Goal: Information Seeking & Learning: Learn about a topic

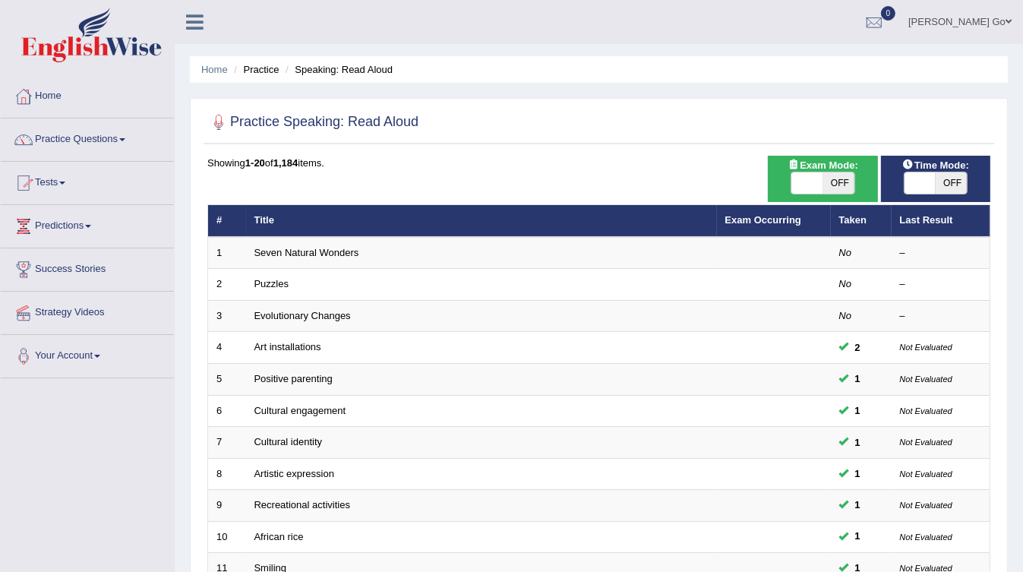
click at [74, 138] on link "Practice Questions" at bounding box center [87, 137] width 173 height 38
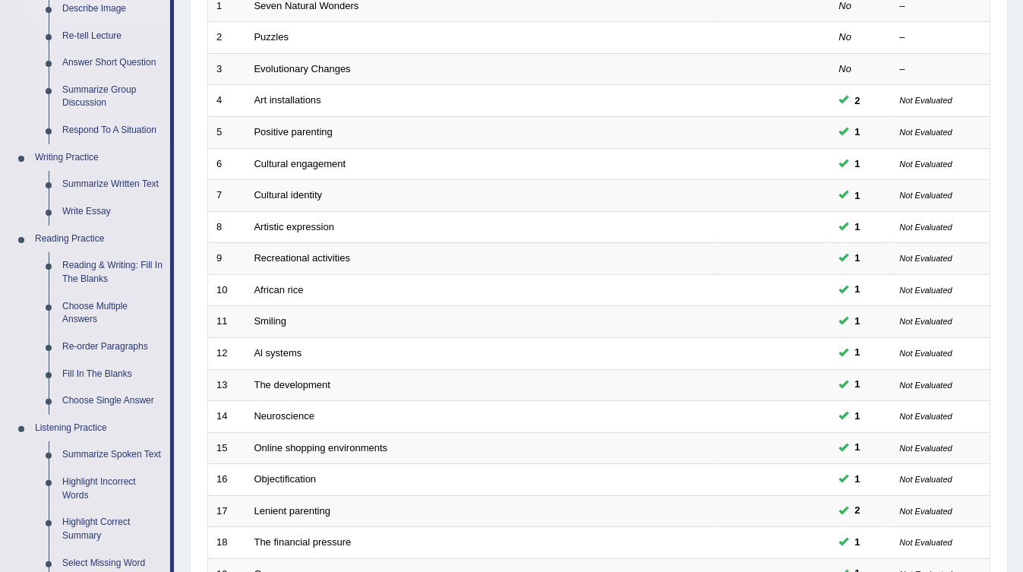
scroll to position [247, 0]
click at [134, 267] on link "Reading & Writing: Fill In The Blanks" at bounding box center [112, 271] width 115 height 40
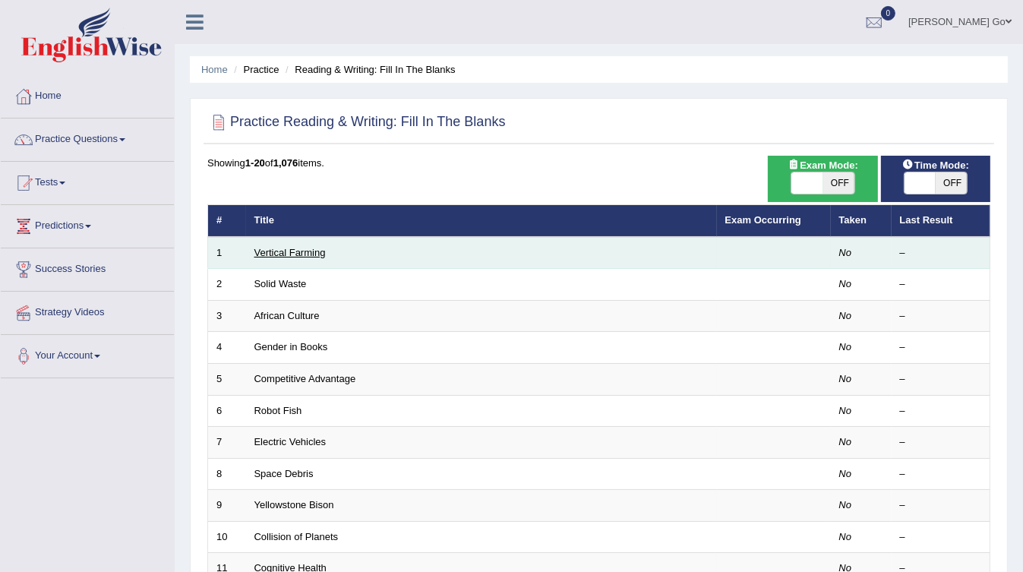
click at [281, 253] on link "Vertical Farming" at bounding box center [289, 252] width 71 height 11
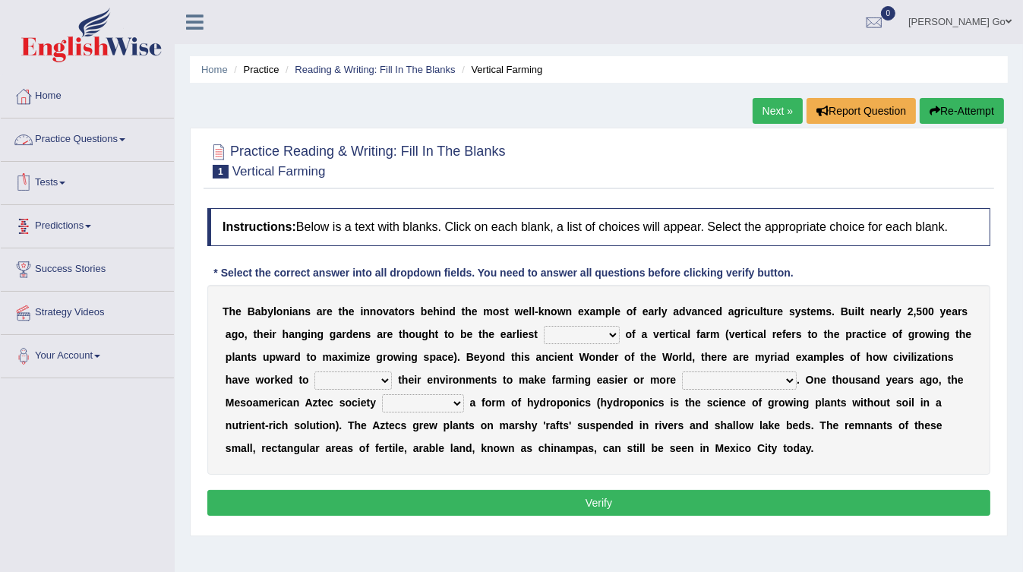
click at [101, 146] on link "Practice Questions" at bounding box center [87, 137] width 173 height 38
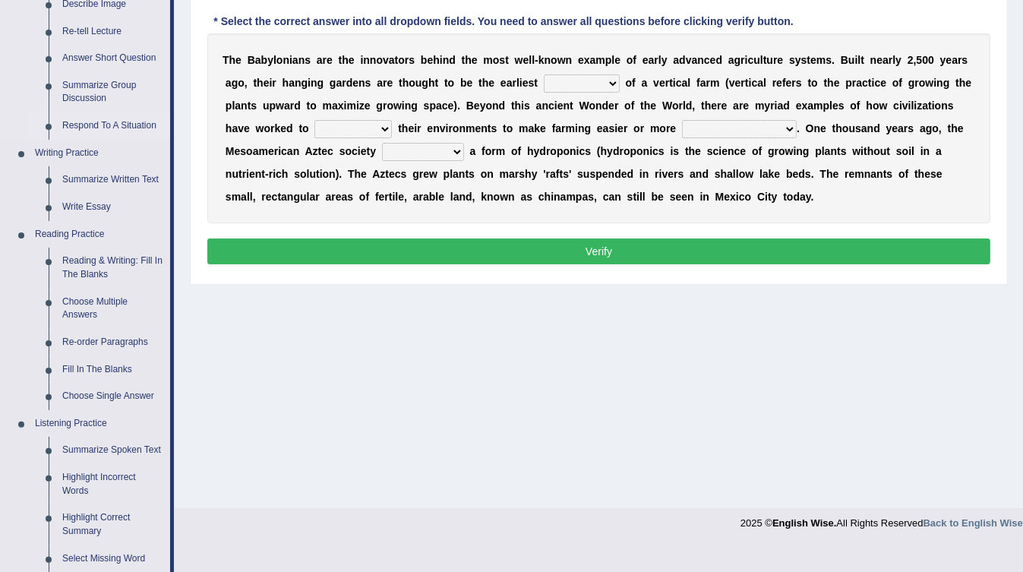
scroll to position [253, 0]
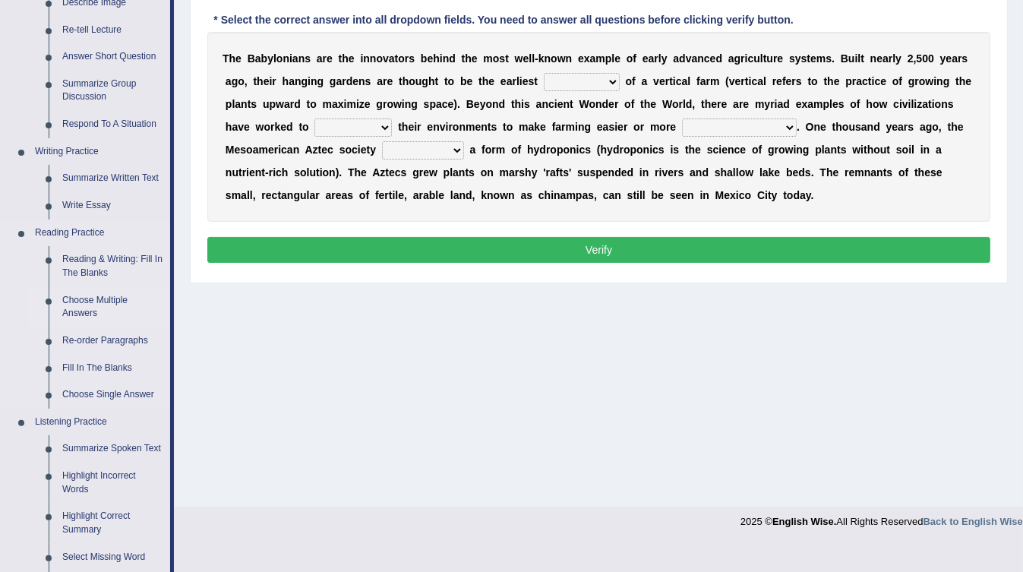
click at [99, 307] on link "Choose Multiple Answers" at bounding box center [112, 307] width 115 height 40
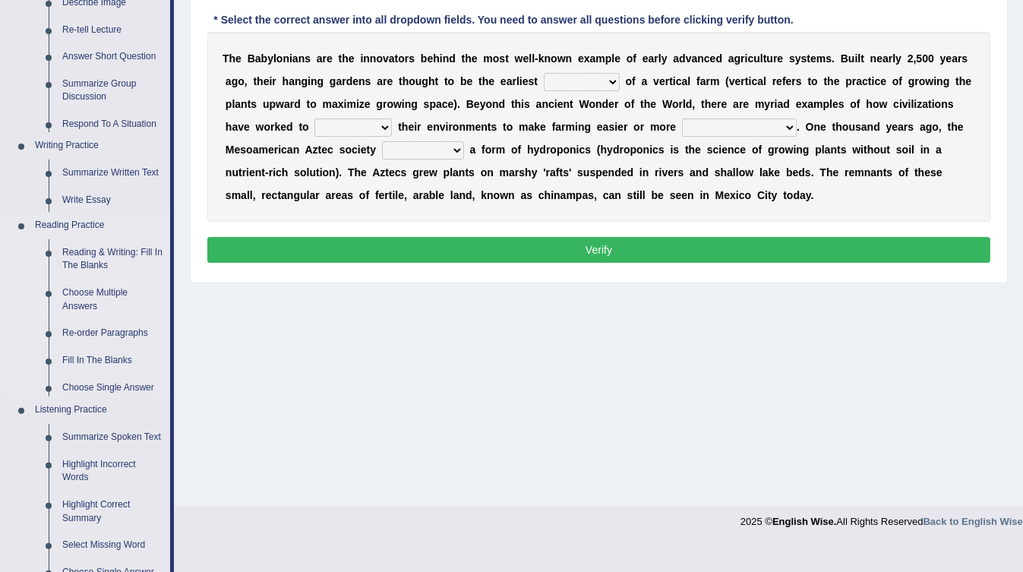
scroll to position [225, 0]
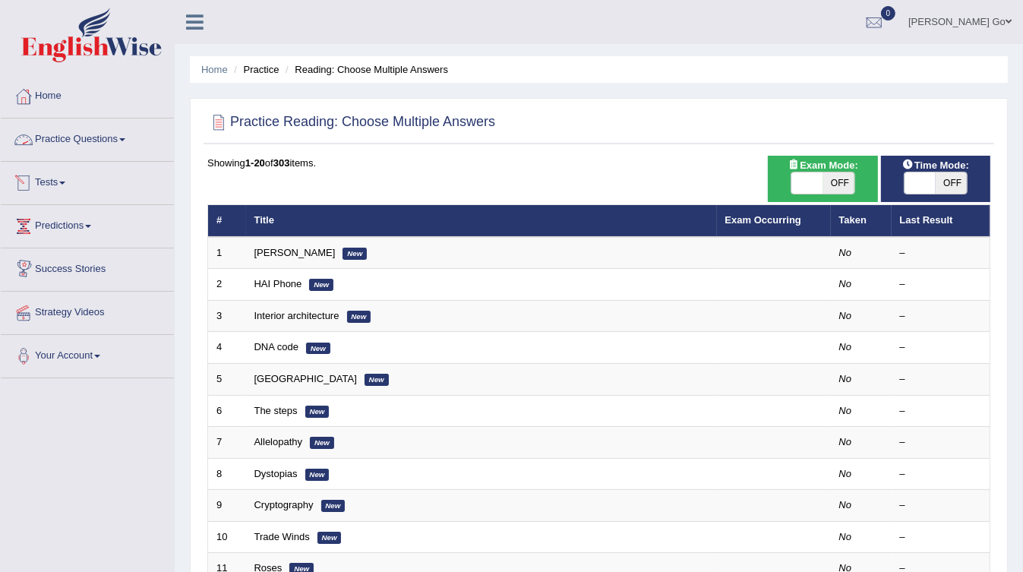
click at [102, 140] on link "Practice Questions" at bounding box center [87, 137] width 173 height 38
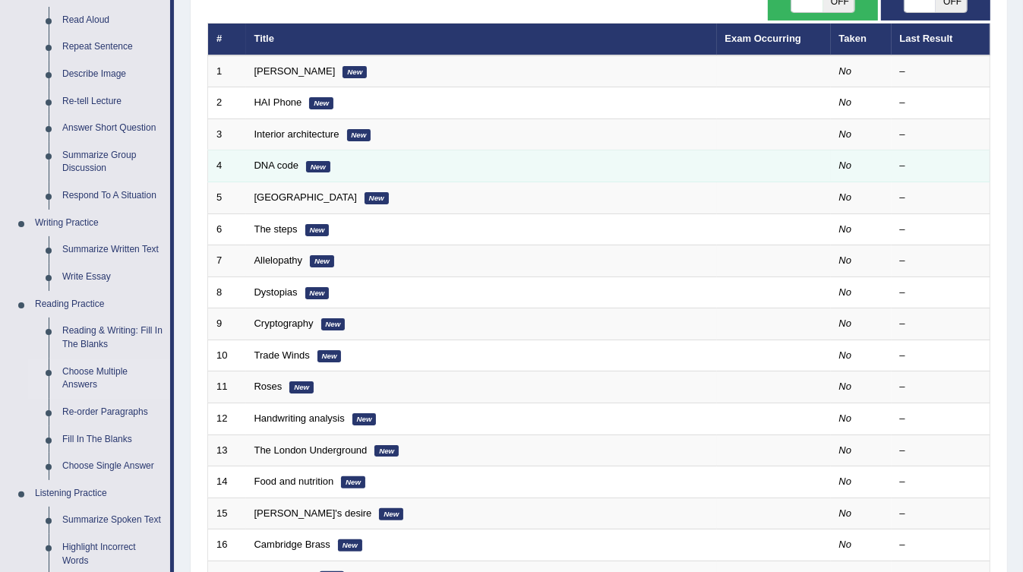
scroll to position [182, 0]
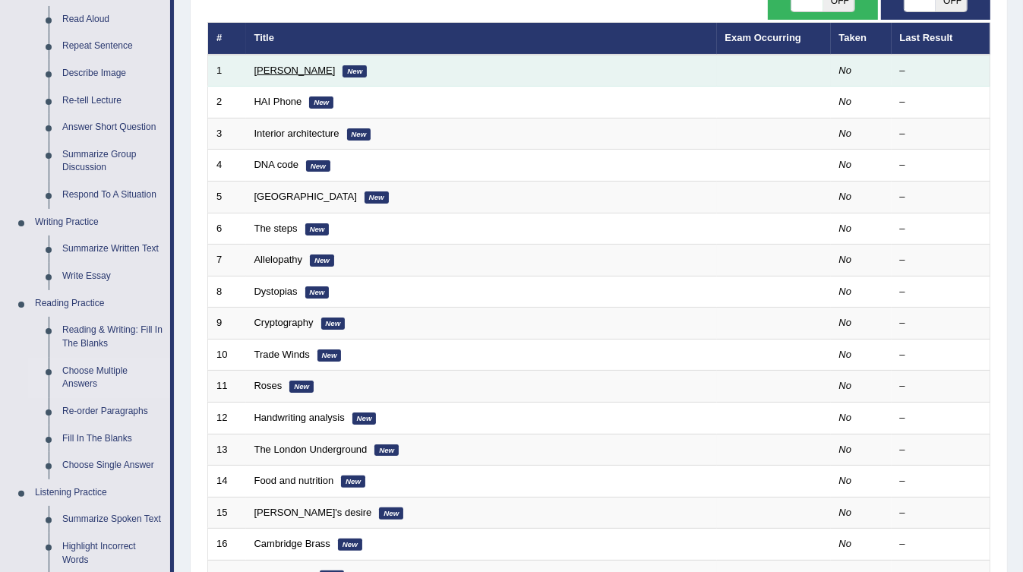
click at [276, 70] on link "Damian Scarf" at bounding box center [294, 70] width 81 height 11
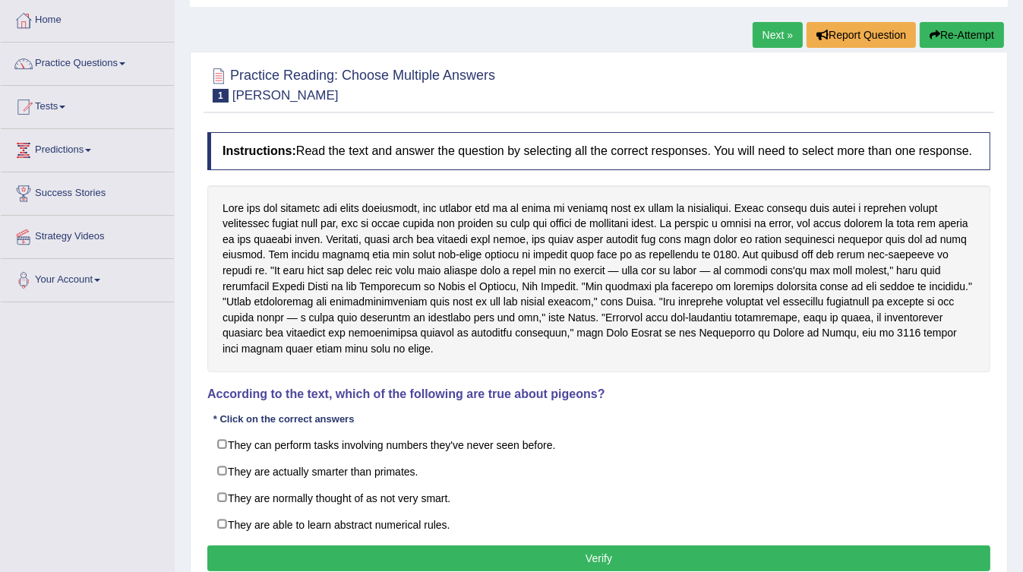
scroll to position [75, 0]
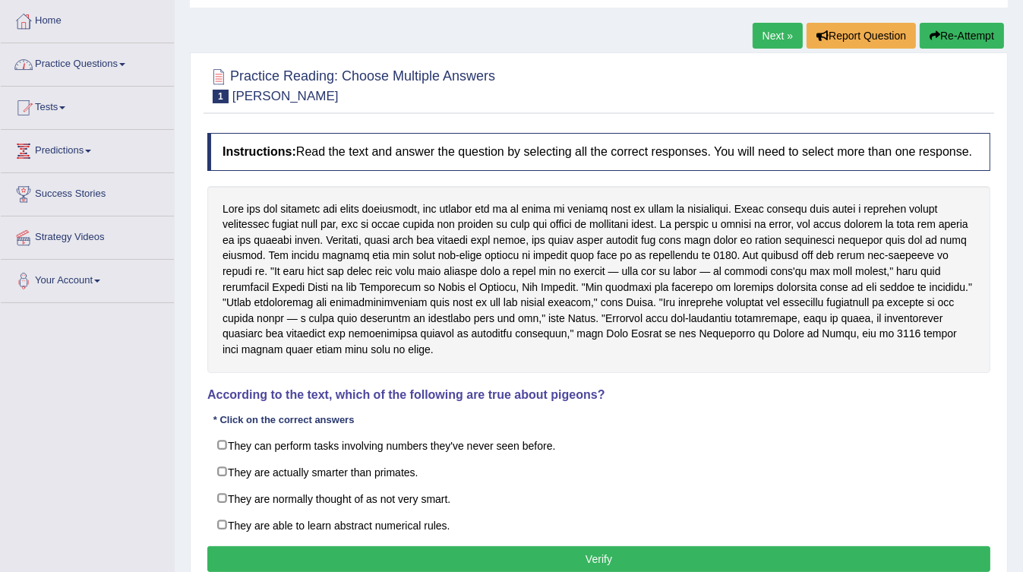
click at [91, 61] on link "Practice Questions" at bounding box center [87, 62] width 173 height 38
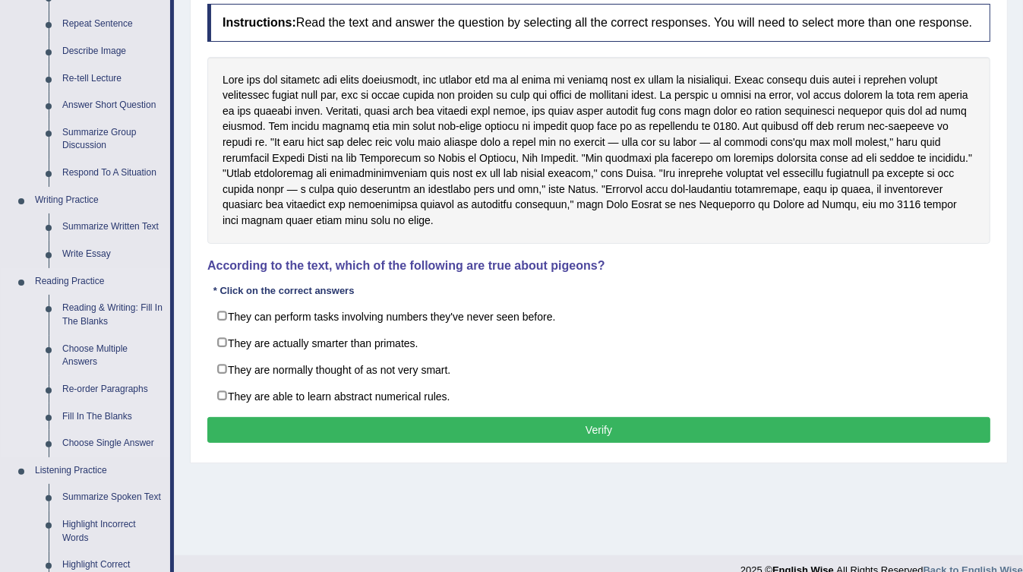
scroll to position [207, 0]
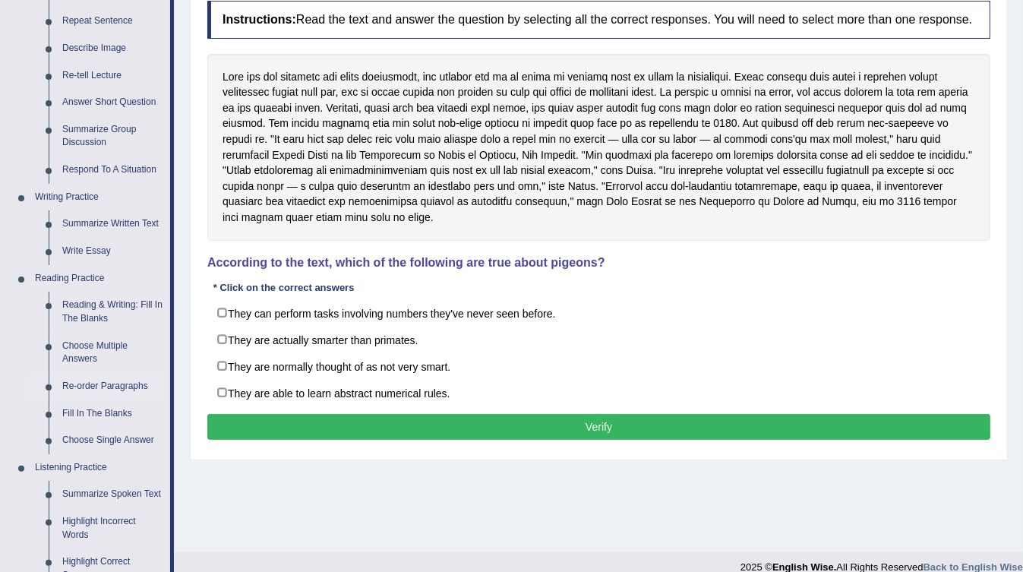
click at [105, 383] on link "Re-order Paragraphs" at bounding box center [112, 386] width 115 height 27
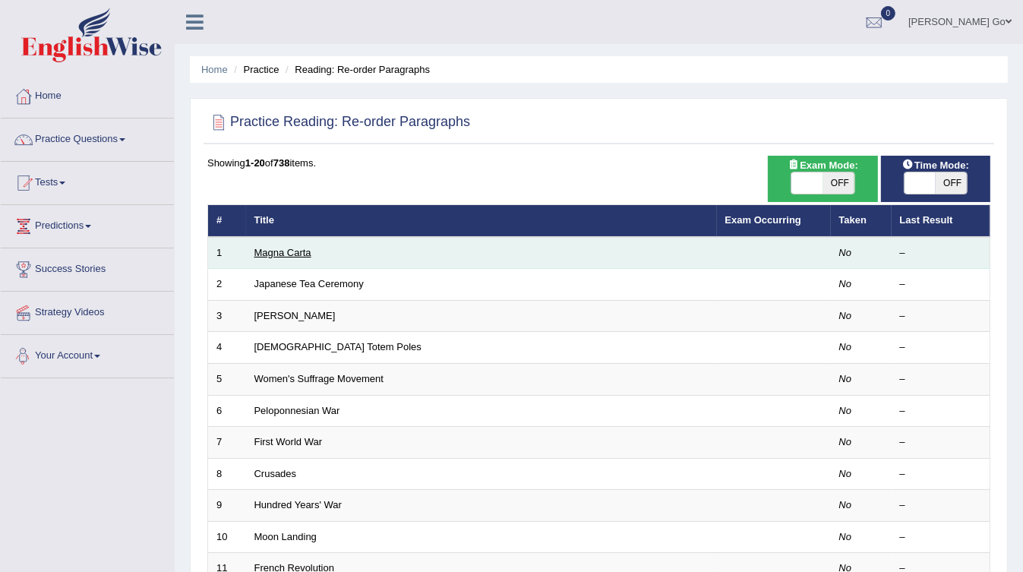
click at [271, 247] on link "Magna Carta" at bounding box center [282, 252] width 57 height 11
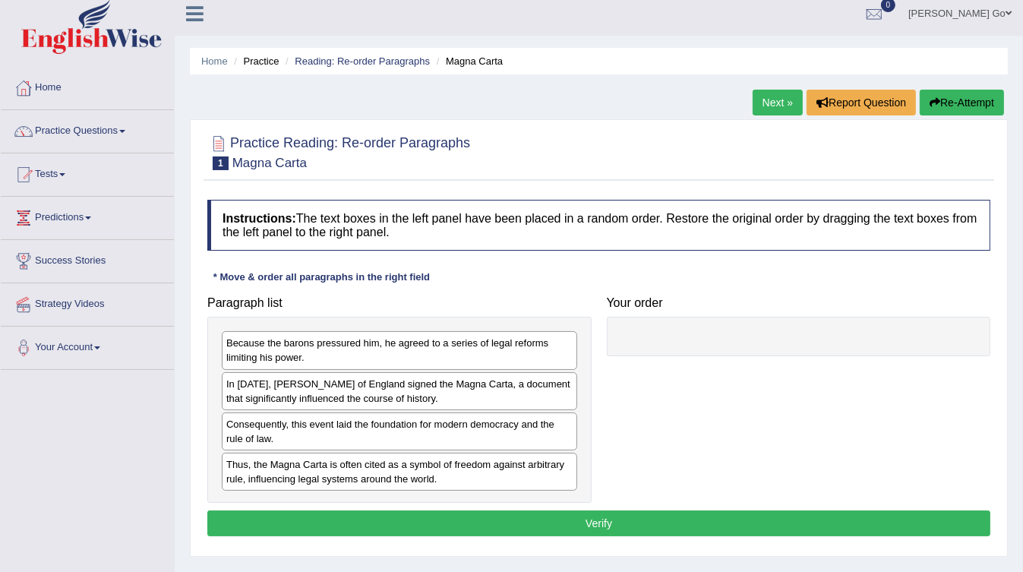
scroll to position [9, 0]
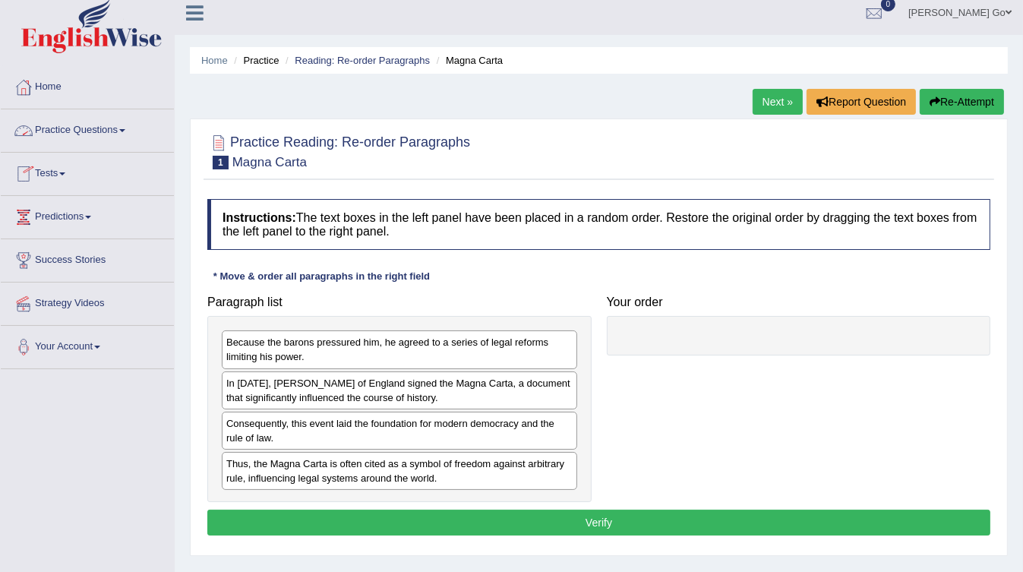
click at [130, 126] on link "Practice Questions" at bounding box center [87, 128] width 173 height 38
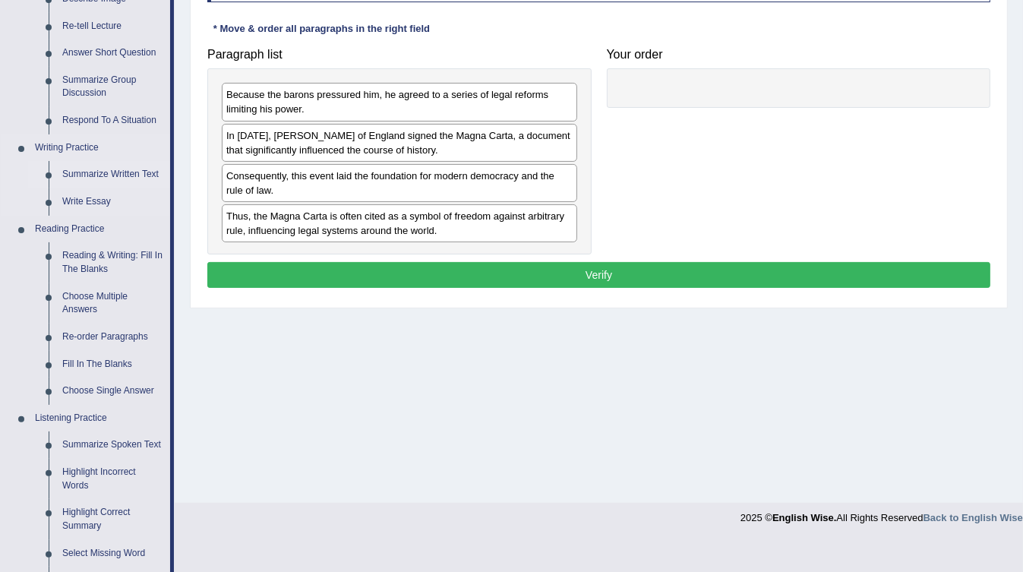
scroll to position [257, 0]
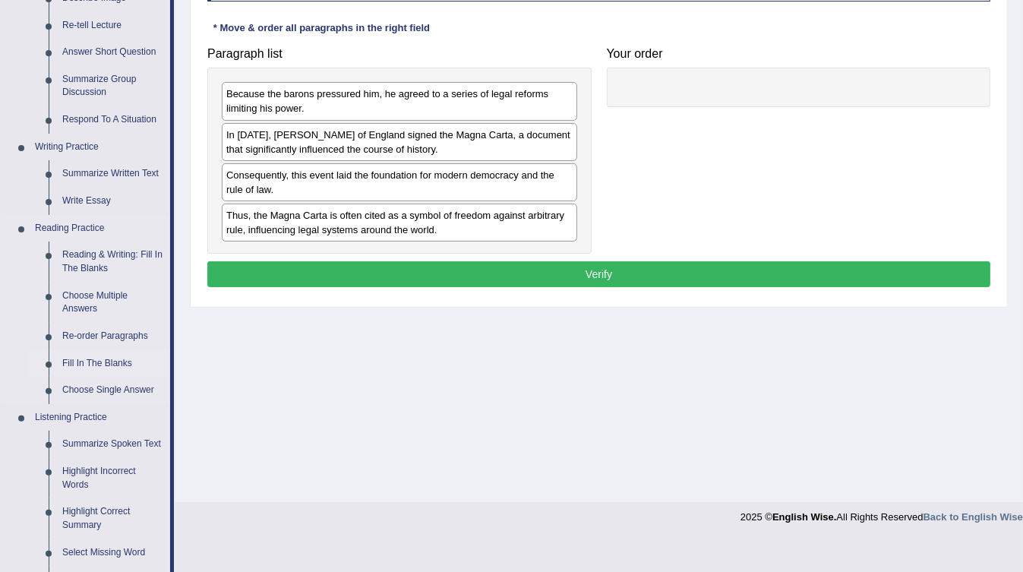
click at [106, 361] on link "Fill In The Blanks" at bounding box center [112, 363] width 115 height 27
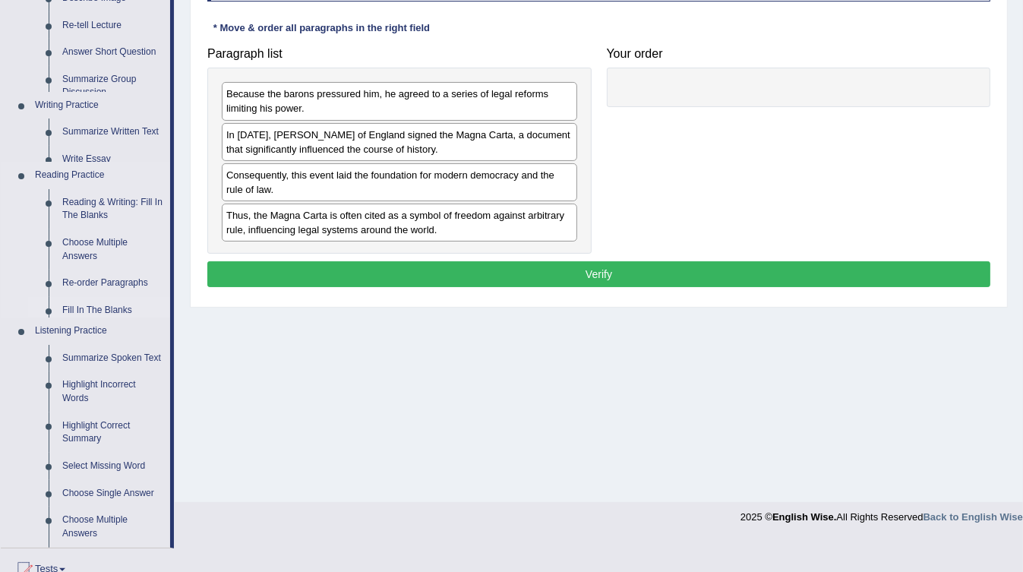
scroll to position [225, 0]
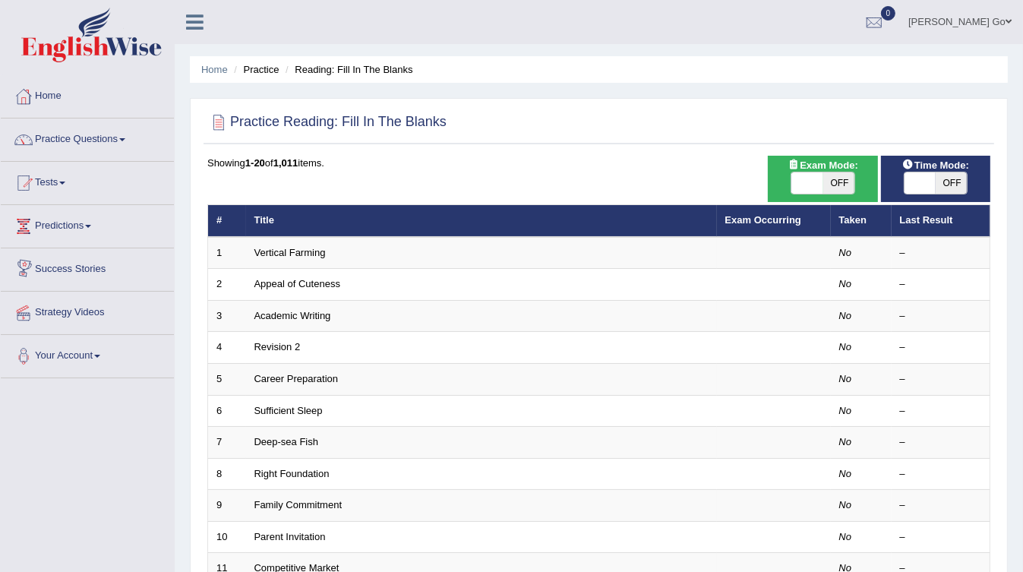
click at [285, 247] on link "Vertical Farming" at bounding box center [289, 252] width 71 height 11
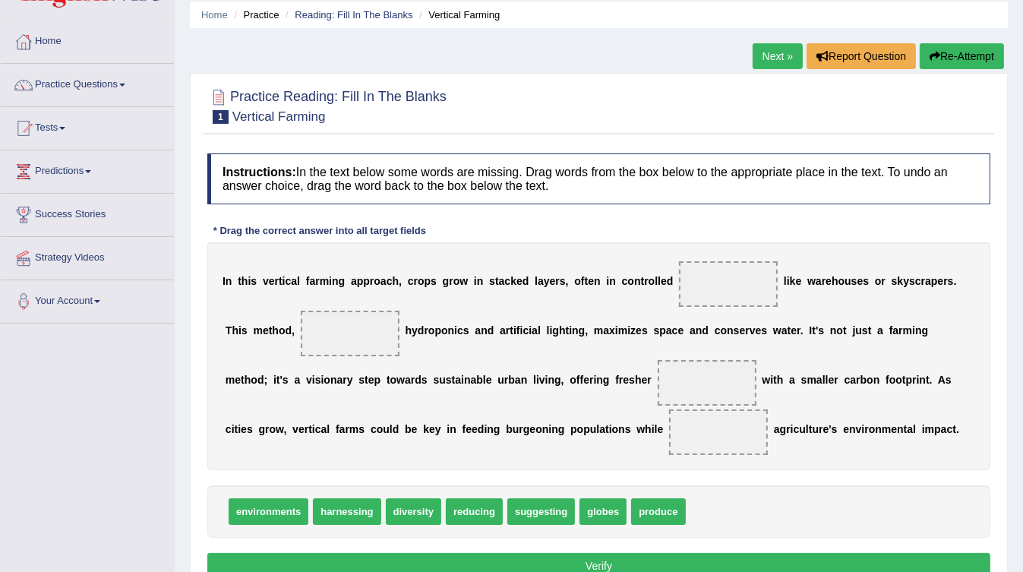
scroll to position [55, 0]
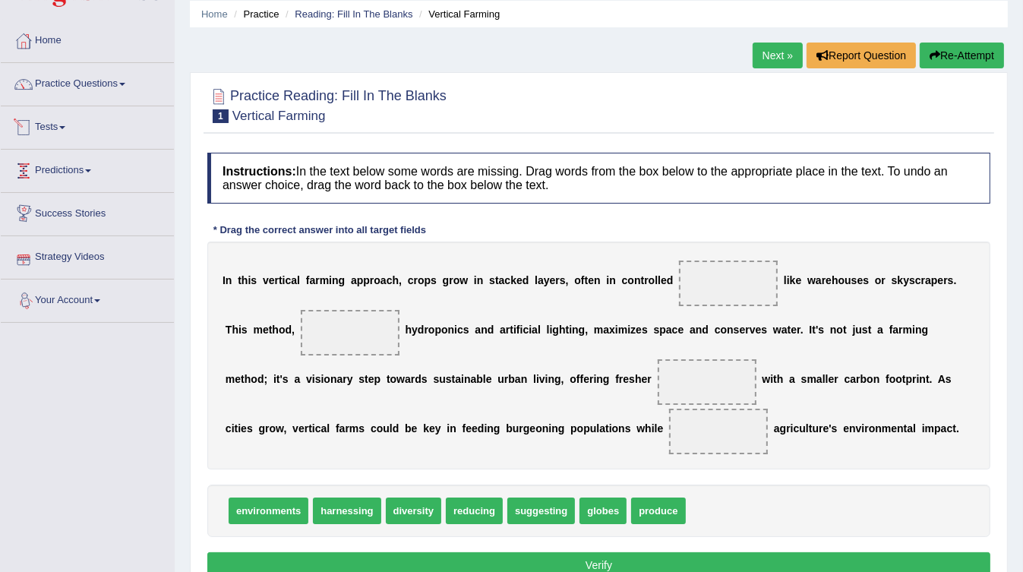
click at [65, 126] on span at bounding box center [62, 127] width 6 height 3
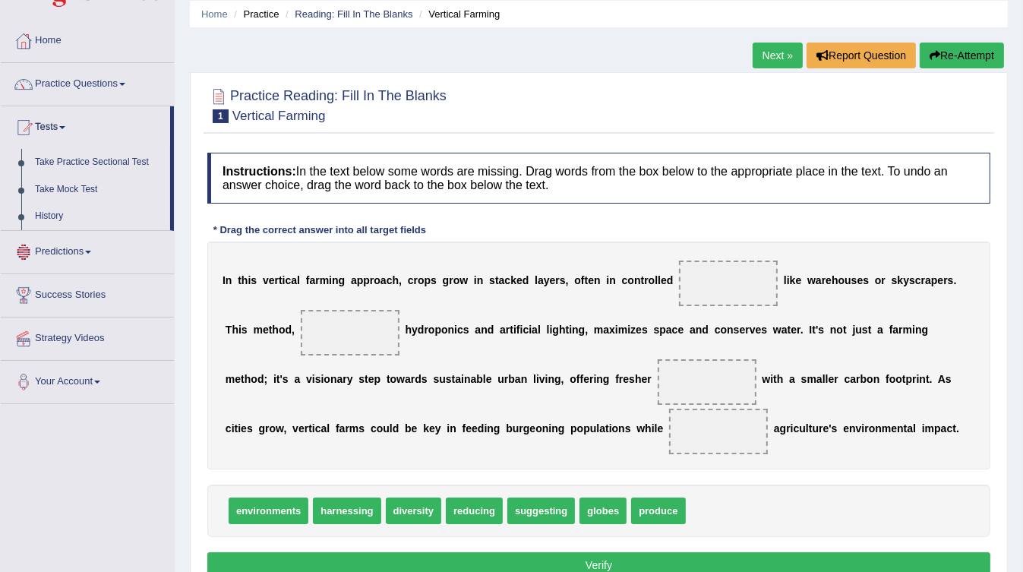
click at [74, 241] on link "Predictions" at bounding box center [87, 250] width 173 height 38
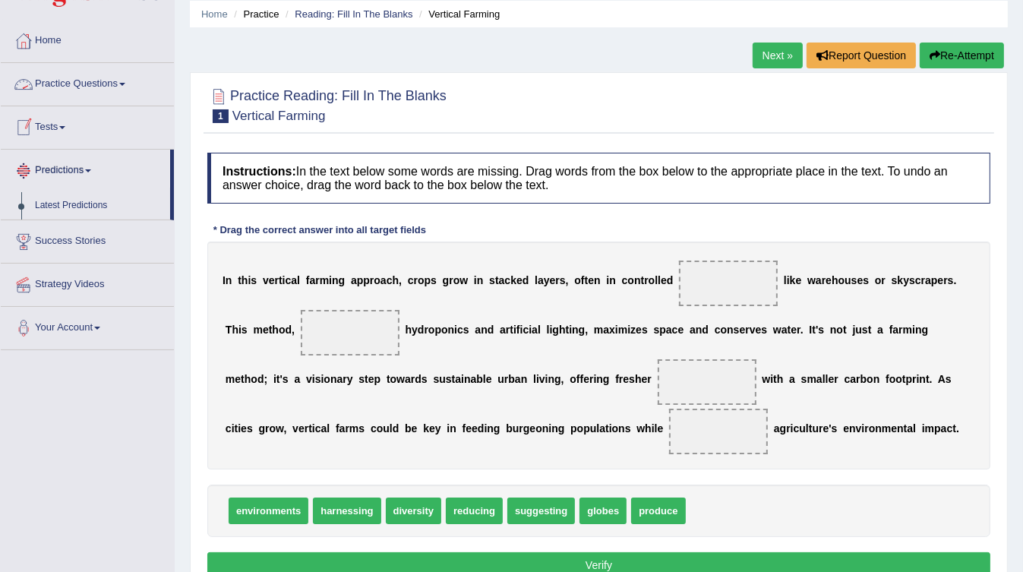
click at [70, 77] on link "Practice Questions" at bounding box center [87, 82] width 173 height 38
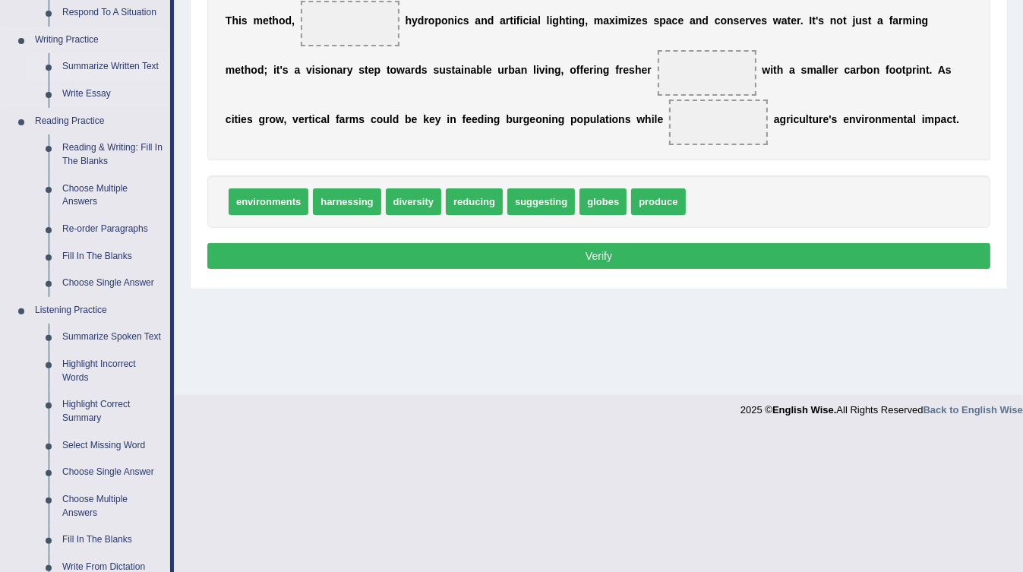
scroll to position [365, 0]
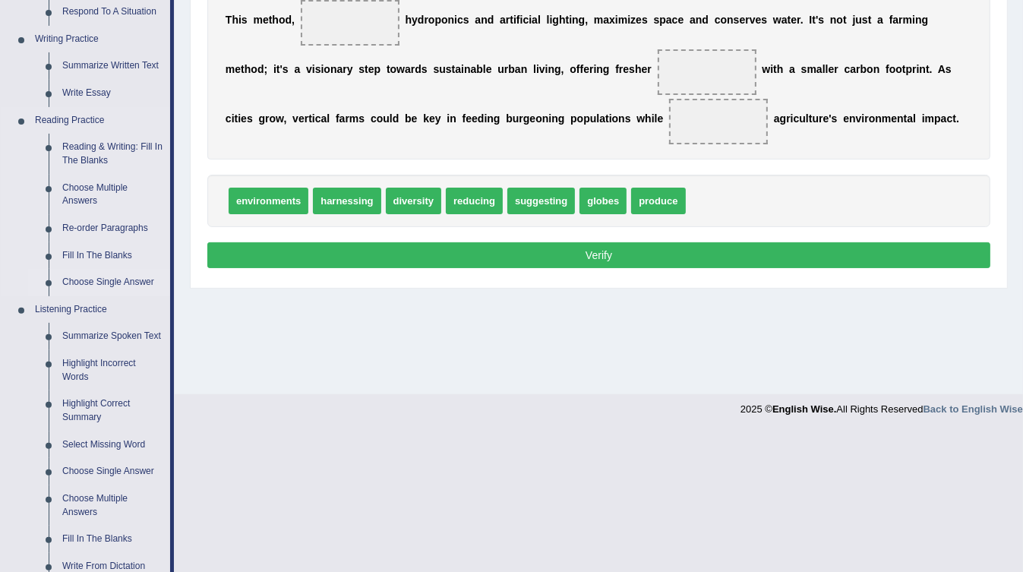
click at [115, 284] on link "Choose Single Answer" at bounding box center [112, 282] width 115 height 27
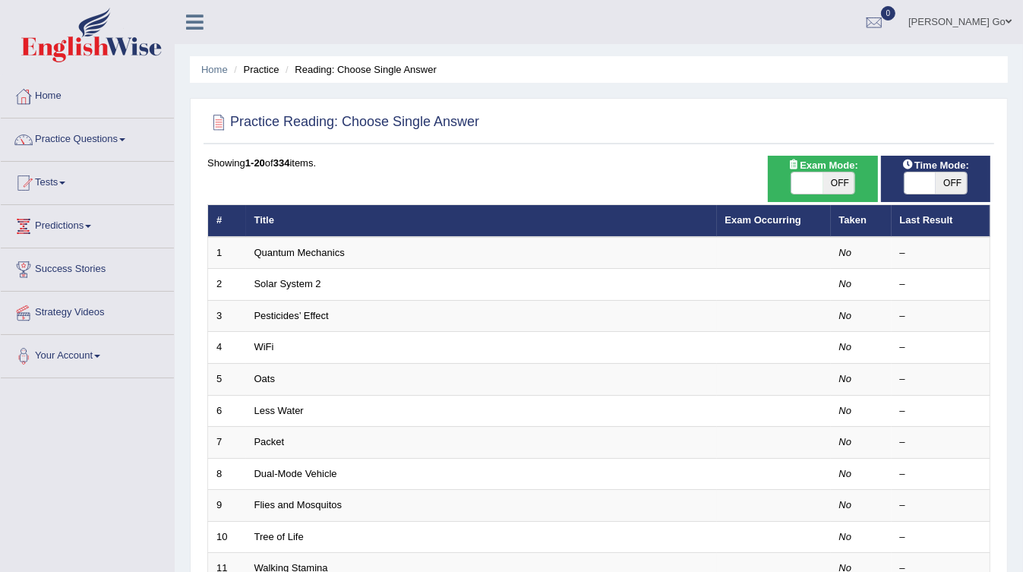
scroll to position [423, 0]
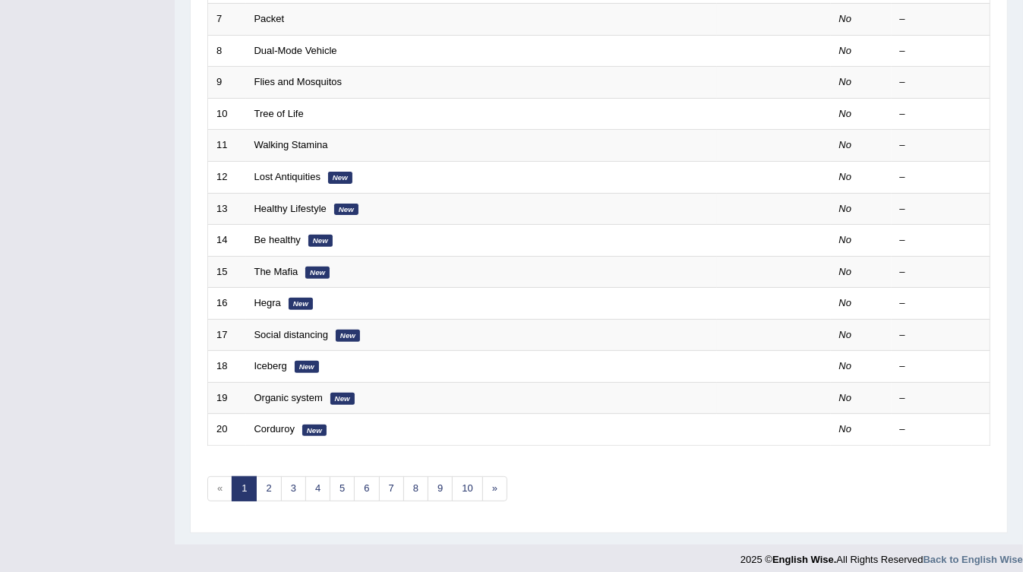
click at [104, 133] on div "Toggle navigation Home Practice Questions Speaking Practice Read Aloud Repeat S…" at bounding box center [511, 76] width 1023 height 998
click at [117, 136] on div "Toggle navigation Home Practice Questions Speaking Practice Read Aloud Repeat S…" at bounding box center [511, 76] width 1023 height 998
click at [102, 131] on div "Toggle navigation Home Practice Questions Speaking Practice Read Aloud Repeat S…" at bounding box center [511, 76] width 1023 height 998
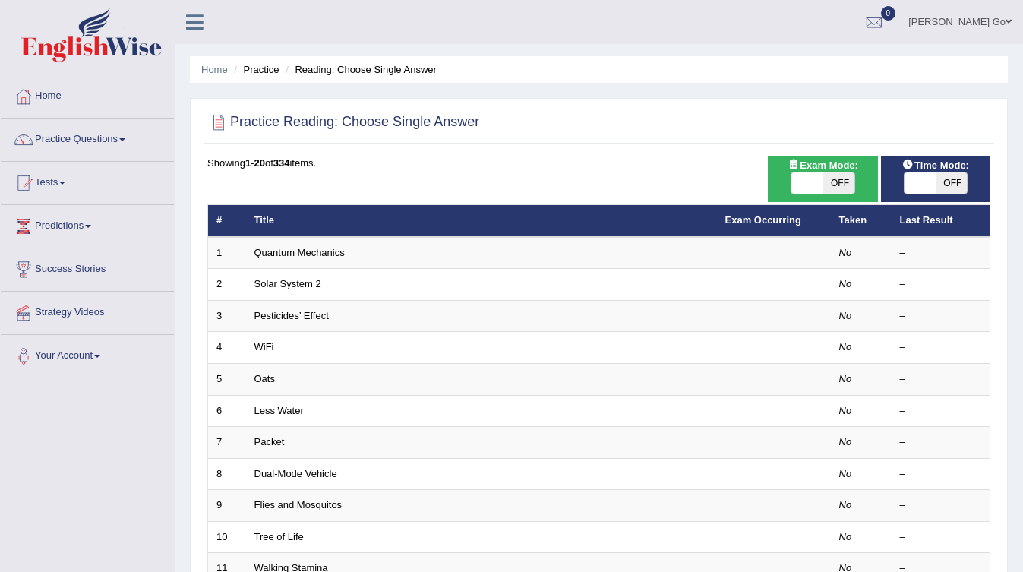
drag, startPoint x: 612, startPoint y: 235, endPoint x: 635, endPoint y: 336, distance: 103.5
click at [635, 336] on tbody "1 Quantum Mechanics No – 2 Solar System 2 No – 3 Pesticides’ Effect No – 4 WiFi…" at bounding box center [599, 553] width 782 height 632
drag, startPoint x: 645, startPoint y: 304, endPoint x: 1033, endPoint y: 288, distance: 389.0
click at [1022, 288] on html "Toggle navigation Home Practice Questions Speaking Practice Read Aloud Repeat S…" at bounding box center [511, 286] width 1023 height 572
